Goal: Check status: Check status

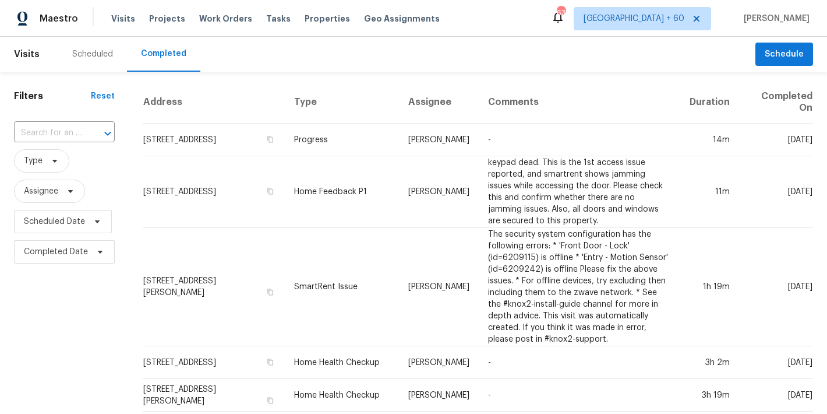
click at [295, 58] on div "Scheduled Completed" at bounding box center [406, 54] width 697 height 35
click at [62, 139] on input "text" at bounding box center [48, 133] width 68 height 18
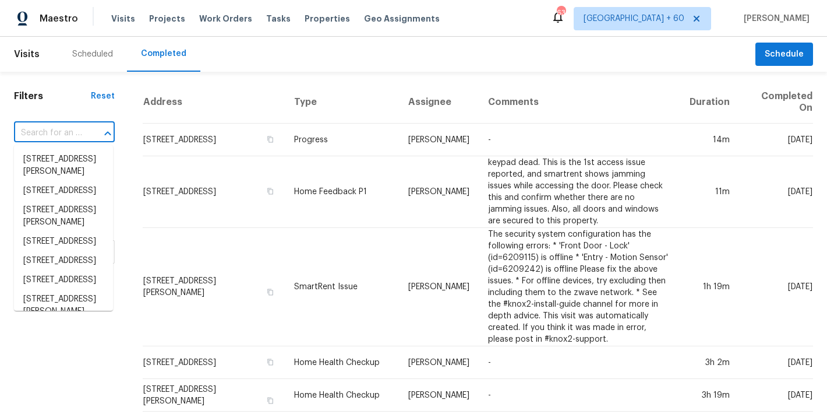
paste input "[STREET_ADDRESS]"
type input "[STREET_ADDRESS]"
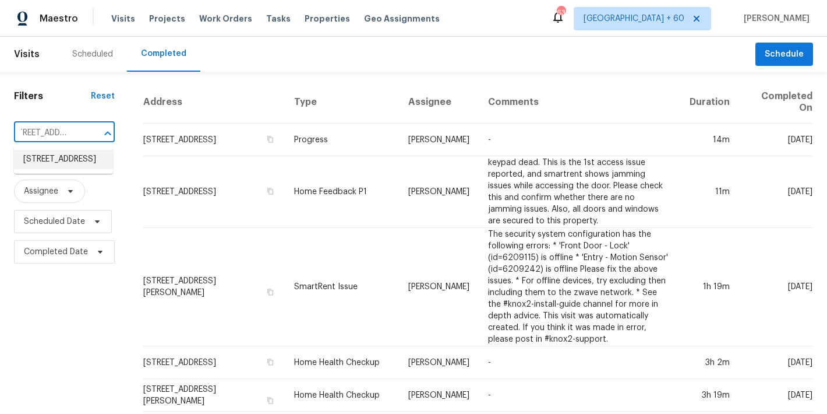
click at [59, 165] on li "[STREET_ADDRESS]" at bounding box center [63, 159] width 99 height 19
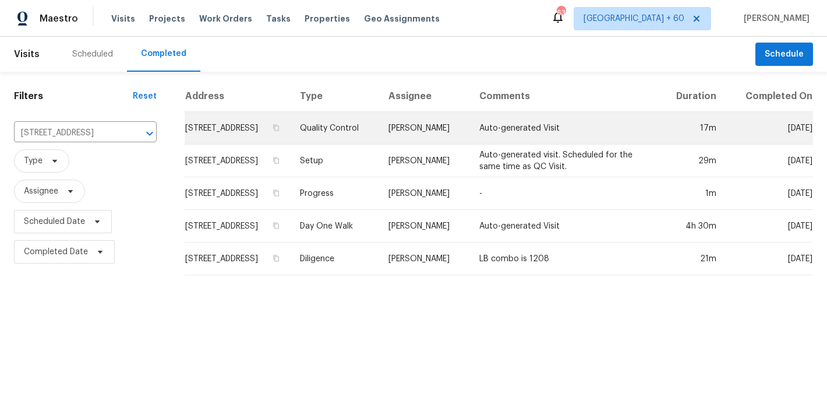
click at [191, 137] on td "[STREET_ADDRESS]" at bounding box center [238, 128] width 106 height 33
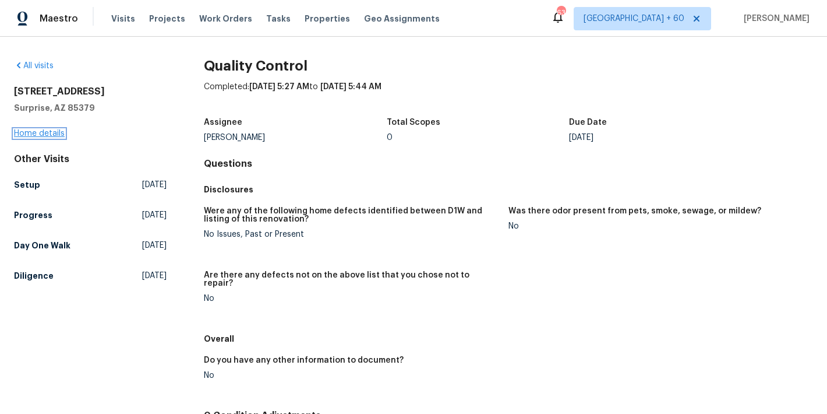
click at [50, 134] on link "Home details" at bounding box center [39, 133] width 51 height 8
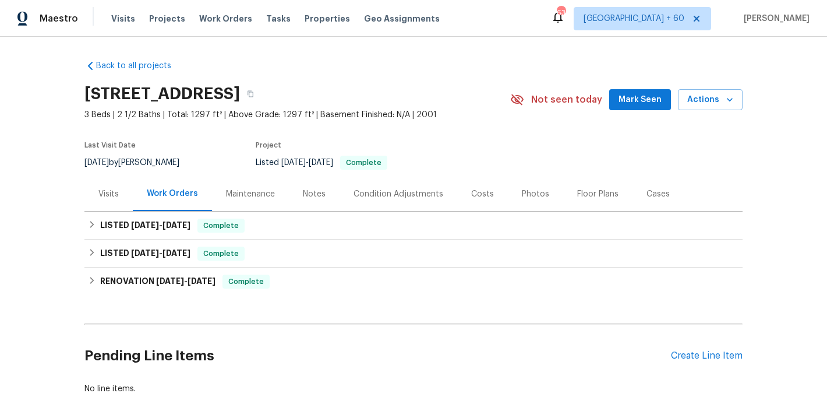
click at [638, 102] on span "Mark Seen" at bounding box center [640, 100] width 43 height 15
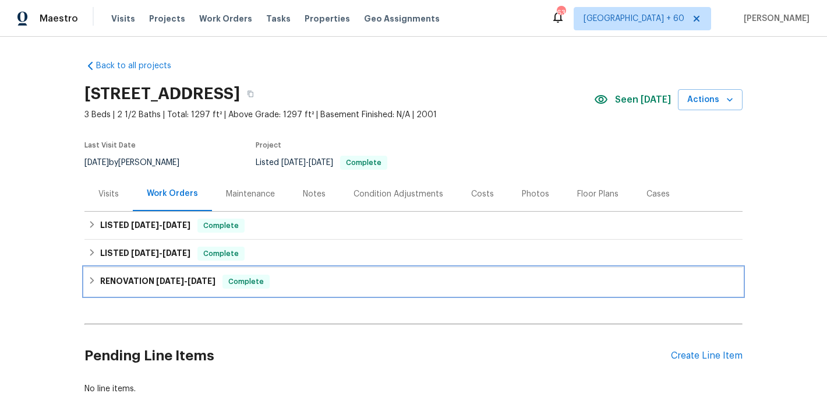
click at [215, 281] on span "[DATE]" at bounding box center [202, 281] width 28 height 8
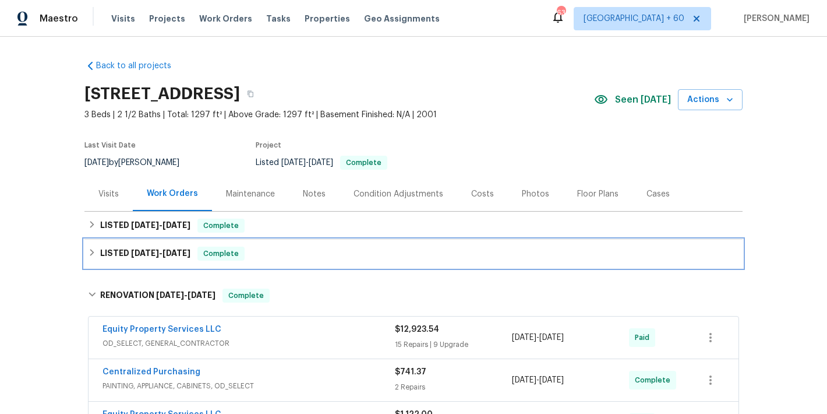
click at [185, 252] on span "[DATE]" at bounding box center [177, 253] width 28 height 8
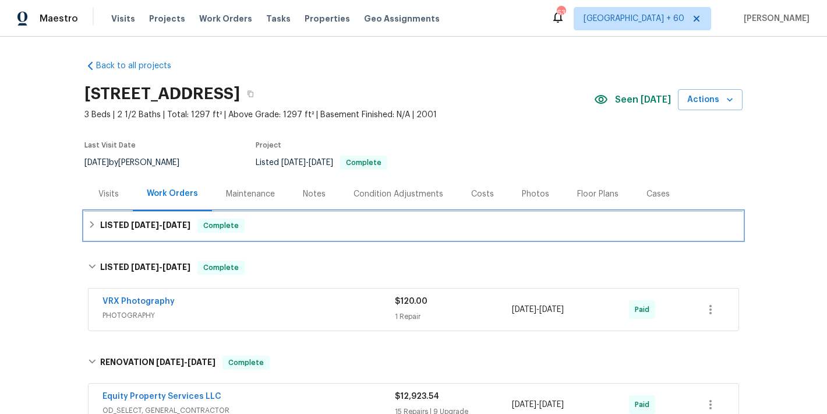
click at [186, 225] on span "[DATE]" at bounding box center [177, 225] width 28 height 8
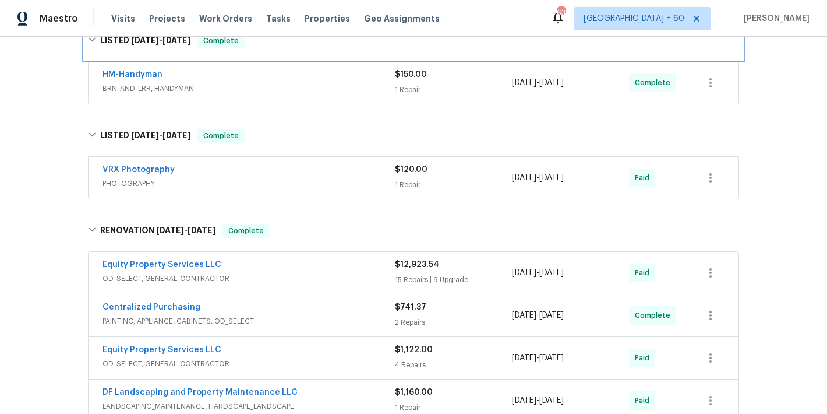
scroll to position [130, 0]
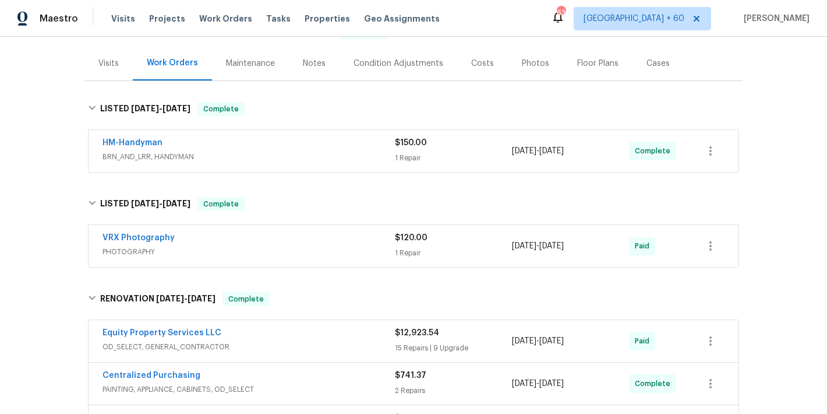
click at [313, 153] on span "BRN_AND_LRR, HANDYMAN" at bounding box center [249, 157] width 292 height 12
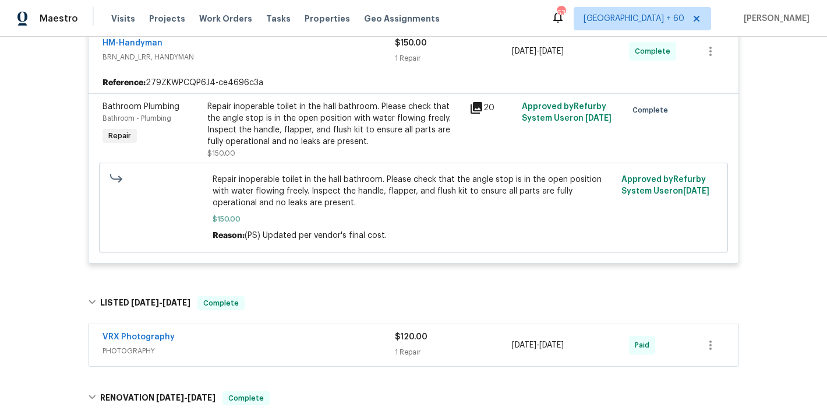
scroll to position [147, 0]
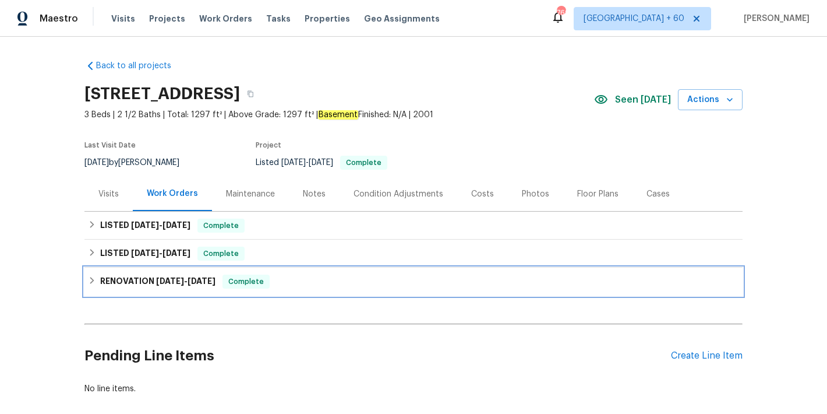
click at [181, 280] on span "6/2/25 - 6/30/25" at bounding box center [185, 281] width 59 height 8
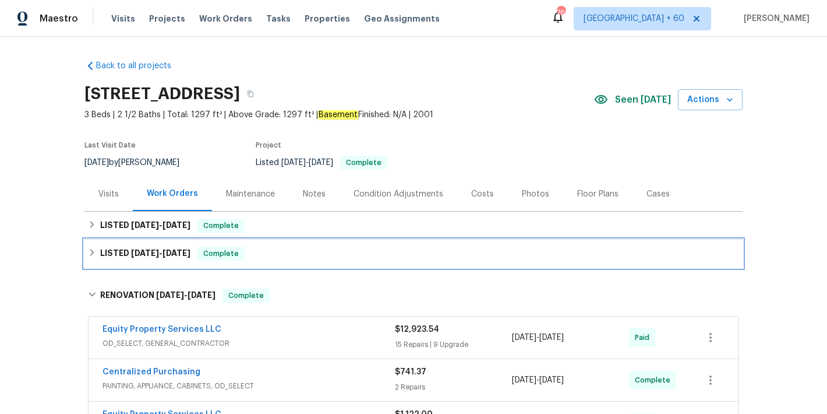
click at [174, 265] on div "LISTED [DATE] - [DATE] Complete" at bounding box center [413, 253] width 658 height 28
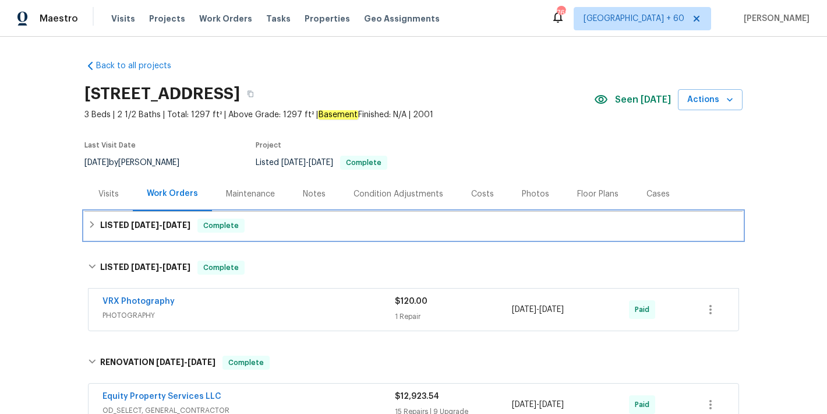
click at [262, 228] on div "LISTED [DATE] - [DATE] Complete" at bounding box center [413, 225] width 651 height 14
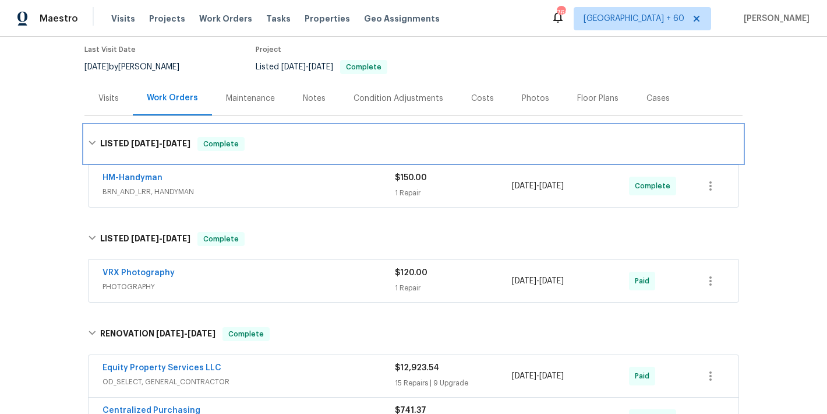
scroll to position [104, 0]
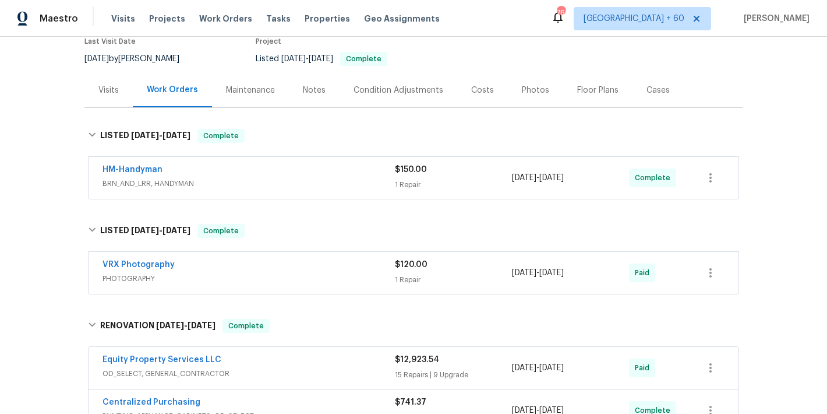
click at [352, 175] on div "HM-Handyman" at bounding box center [249, 171] width 292 height 14
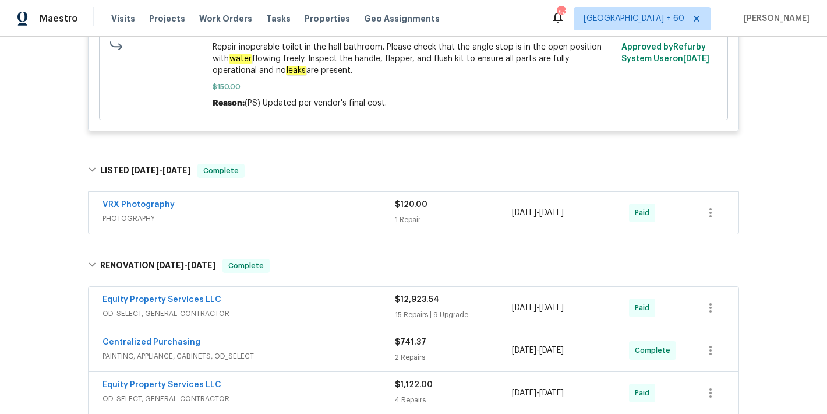
scroll to position [374, 0]
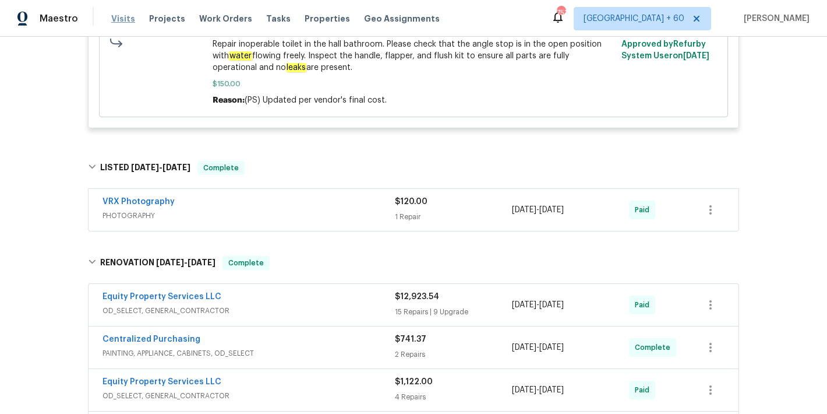
click at [125, 17] on span "Visits" at bounding box center [123, 19] width 24 height 12
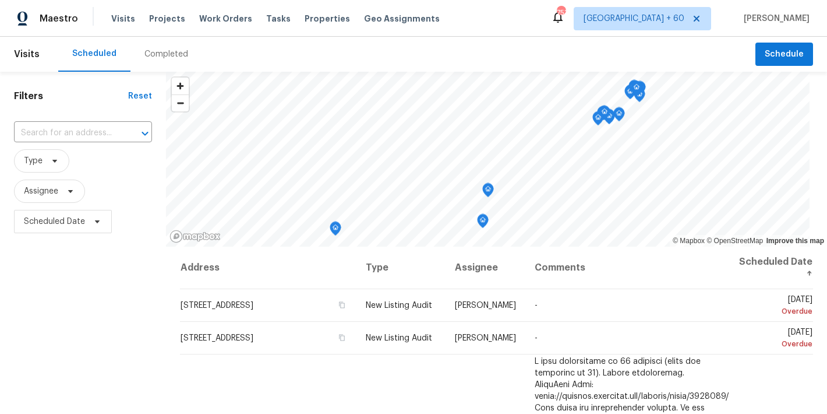
click at [175, 54] on div "Completed" at bounding box center [166, 54] width 44 height 12
